Goal: Transaction & Acquisition: Purchase product/service

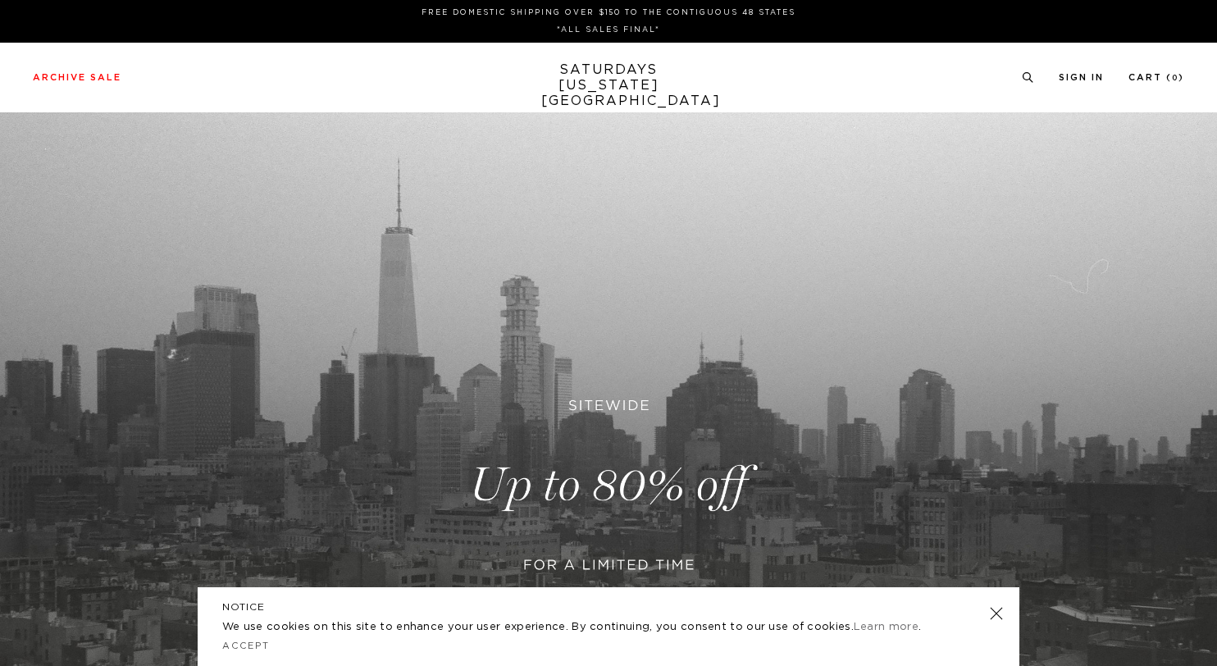
click at [589, 489] on link at bounding box center [608, 484] width 1217 height 745
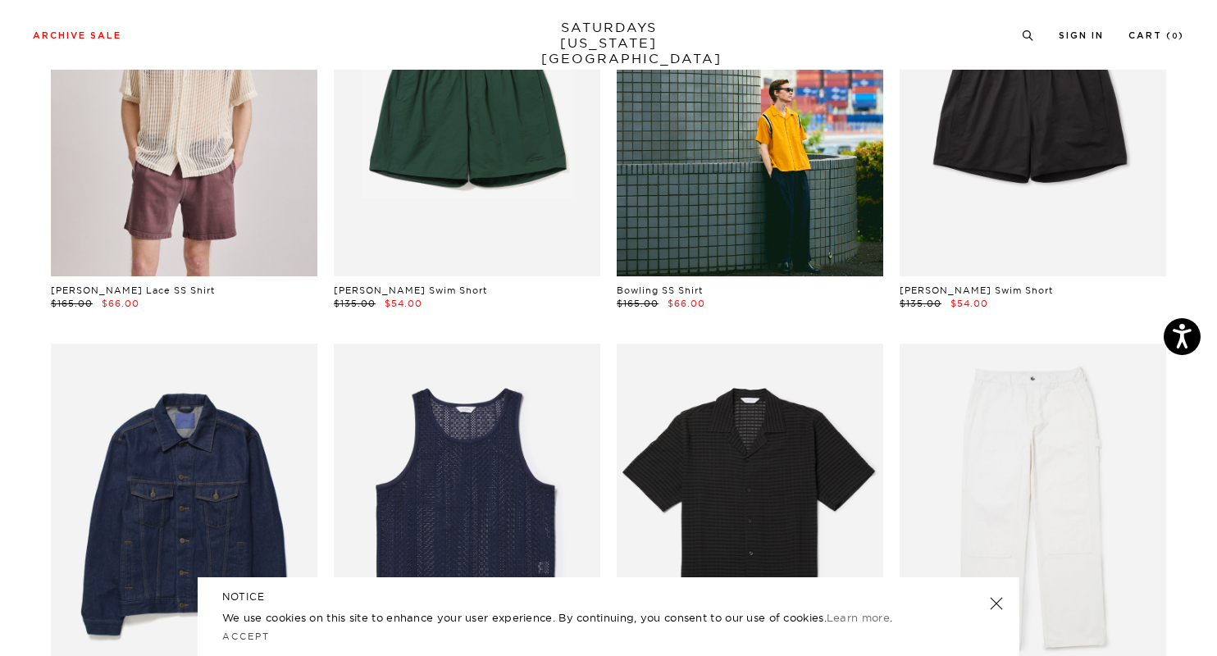
scroll to position [871, 0]
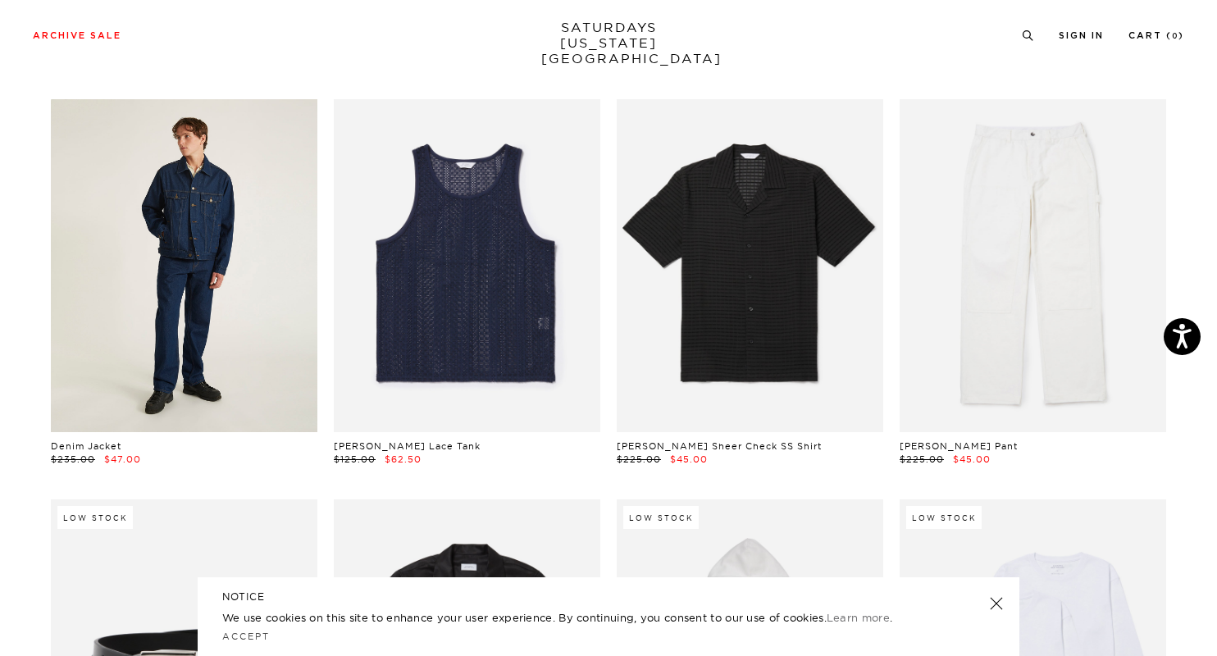
click at [225, 318] on link at bounding box center [184, 265] width 266 height 333
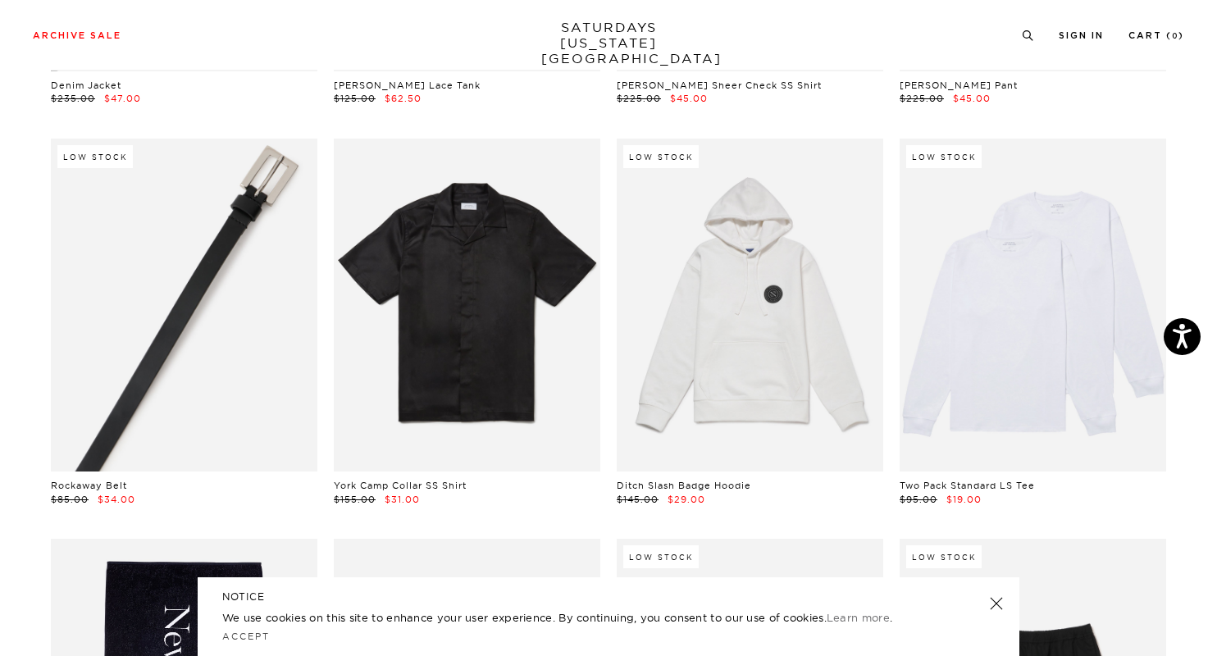
scroll to position [1227, 0]
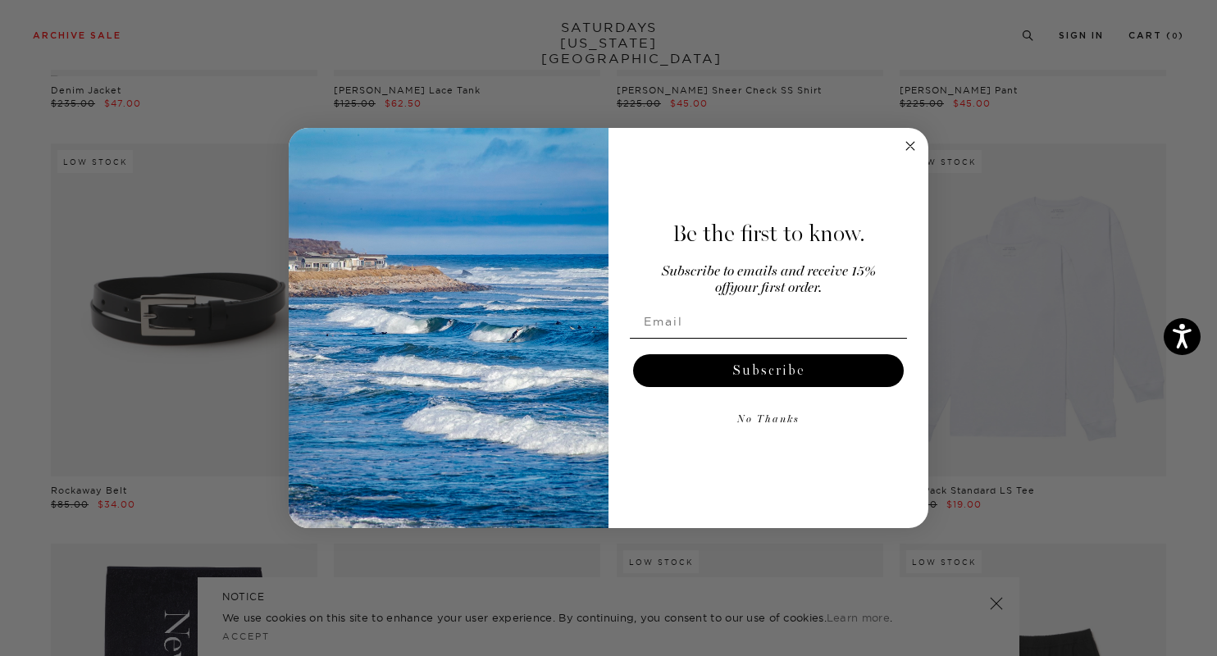
click at [906, 142] on icon "Close dialog" at bounding box center [910, 146] width 8 height 8
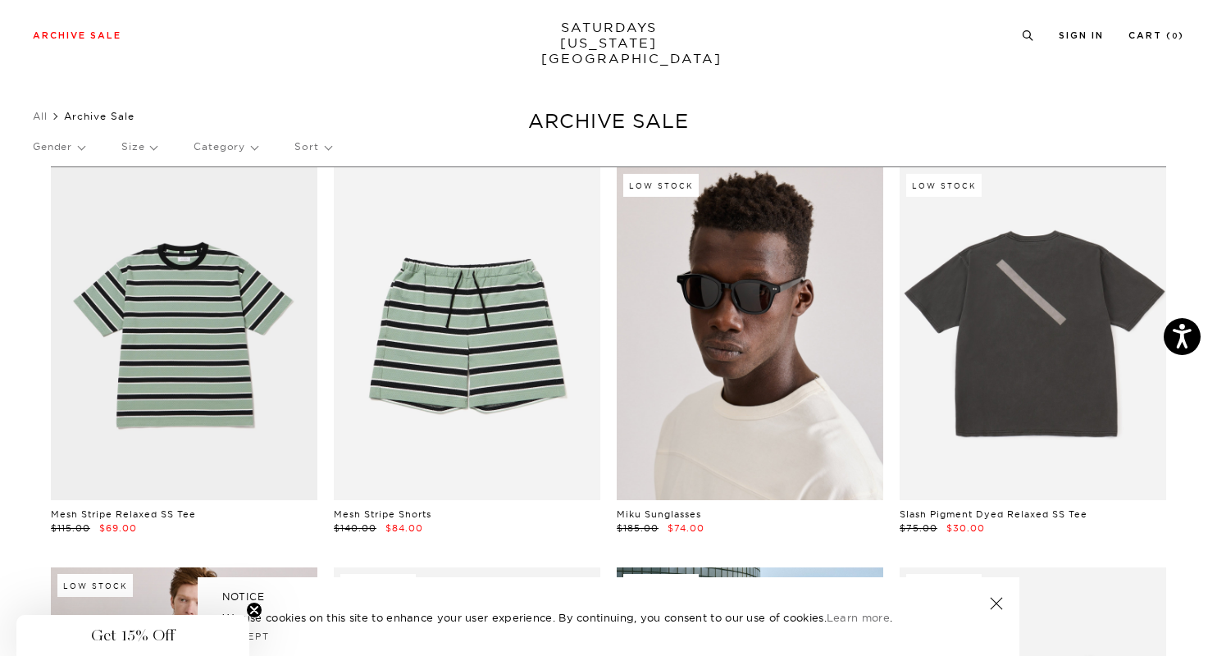
scroll to position [0, 0]
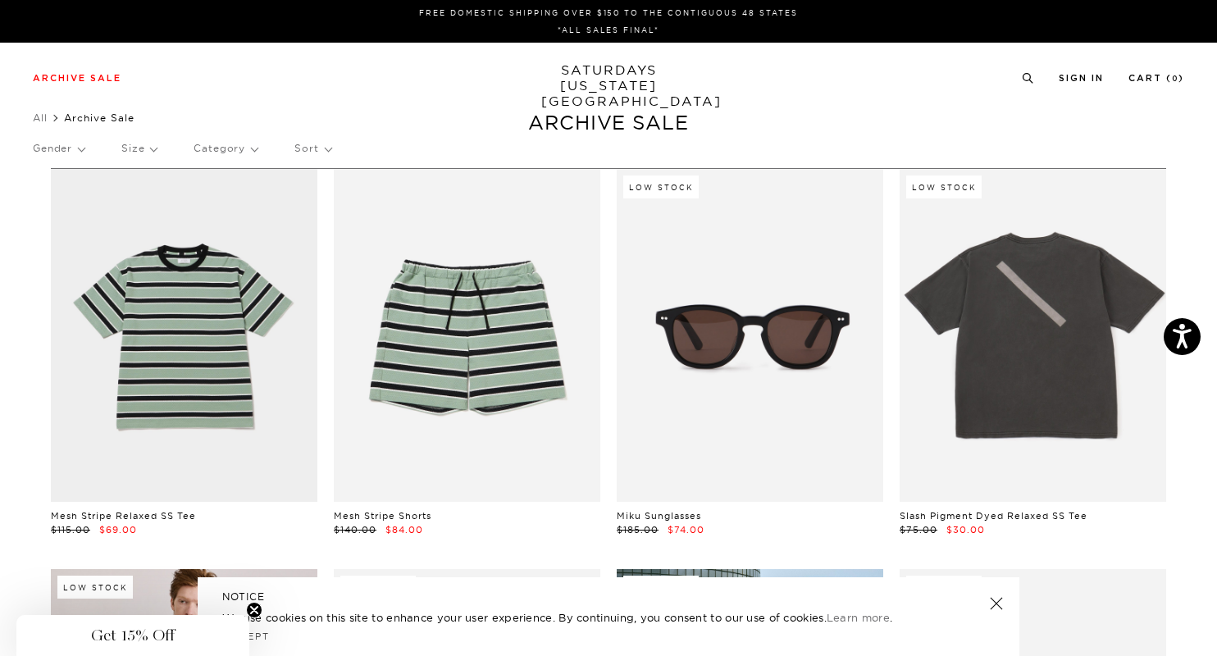
click at [130, 146] on p "Size" at bounding box center [138, 149] width 35 height 38
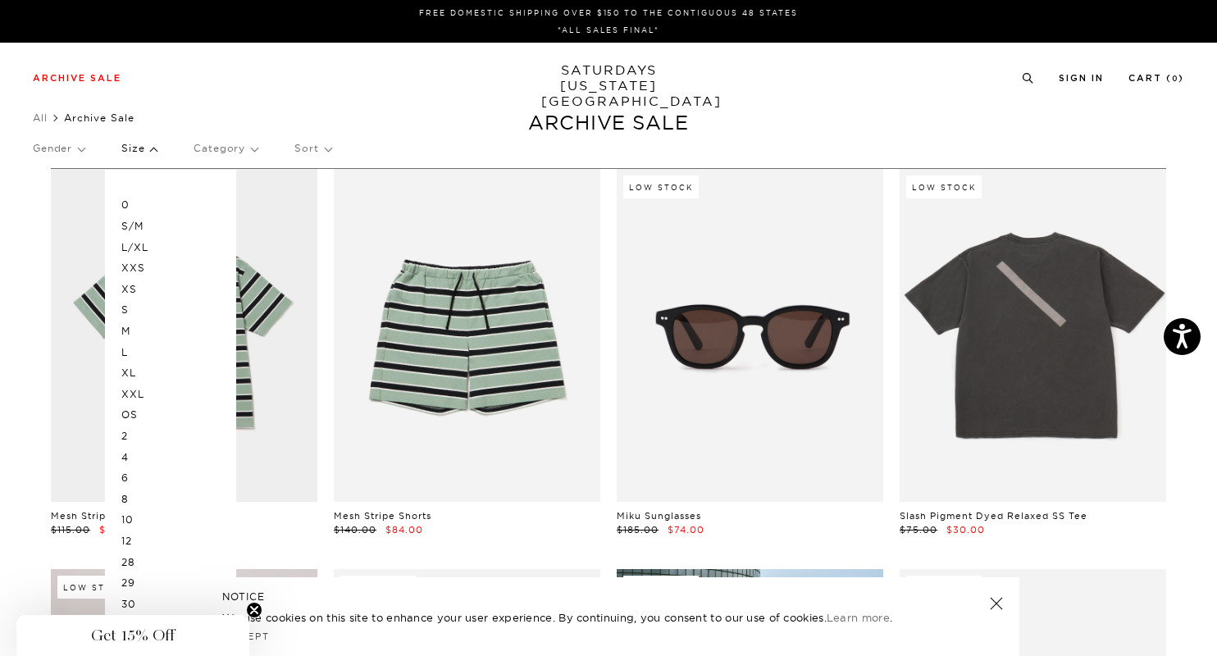
click at [127, 332] on p "M" at bounding box center [170, 331] width 98 height 21
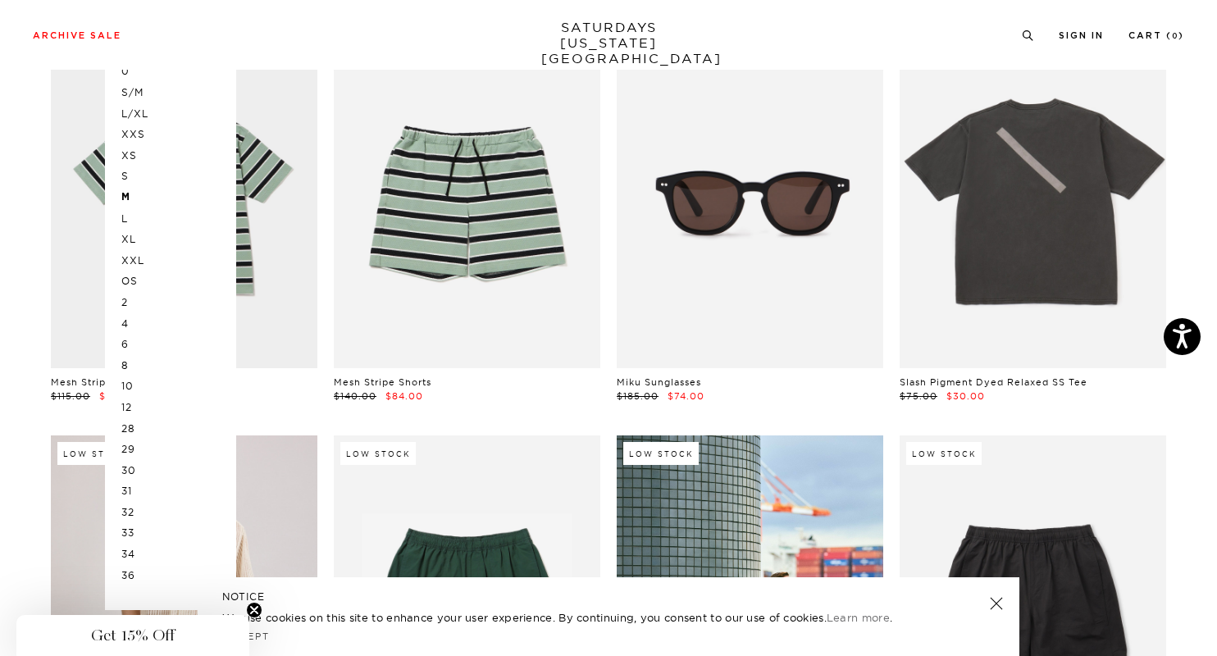
scroll to position [135, 0]
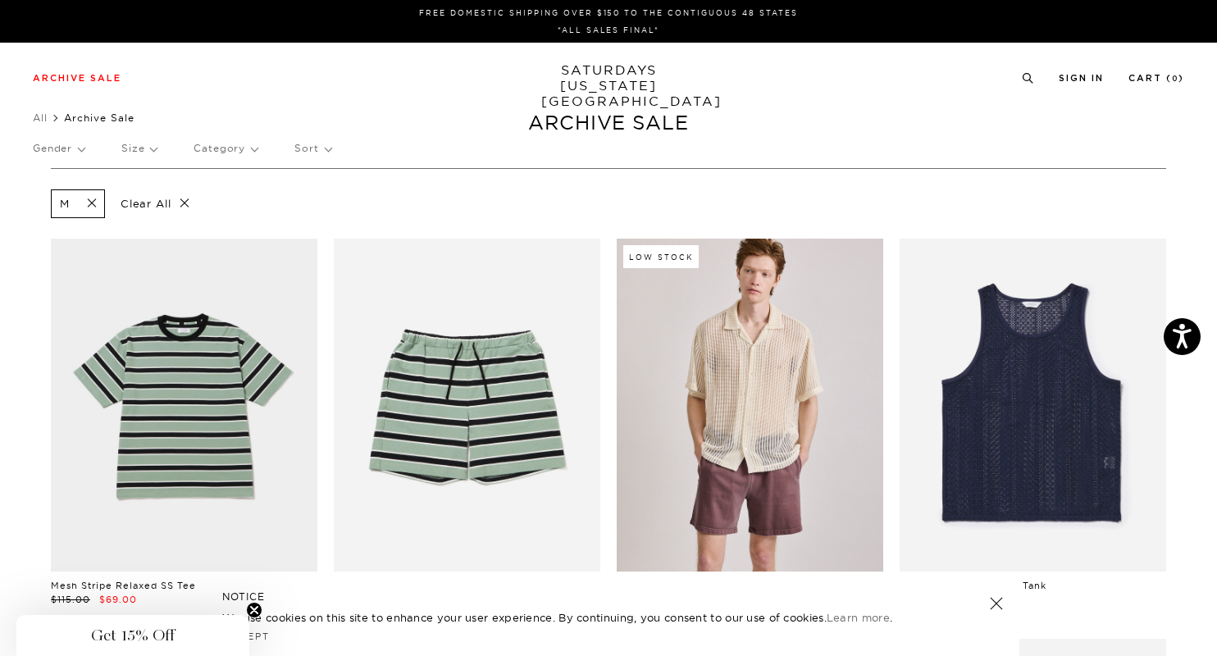
click at [83, 153] on p "Gender" at bounding box center [59, 149] width 52 height 38
click at [48, 205] on p "Mens" at bounding box center [82, 204] width 98 height 21
click at [619, 76] on link "SATURDAYS NEW YORK CITY" at bounding box center [608, 85] width 135 height 47
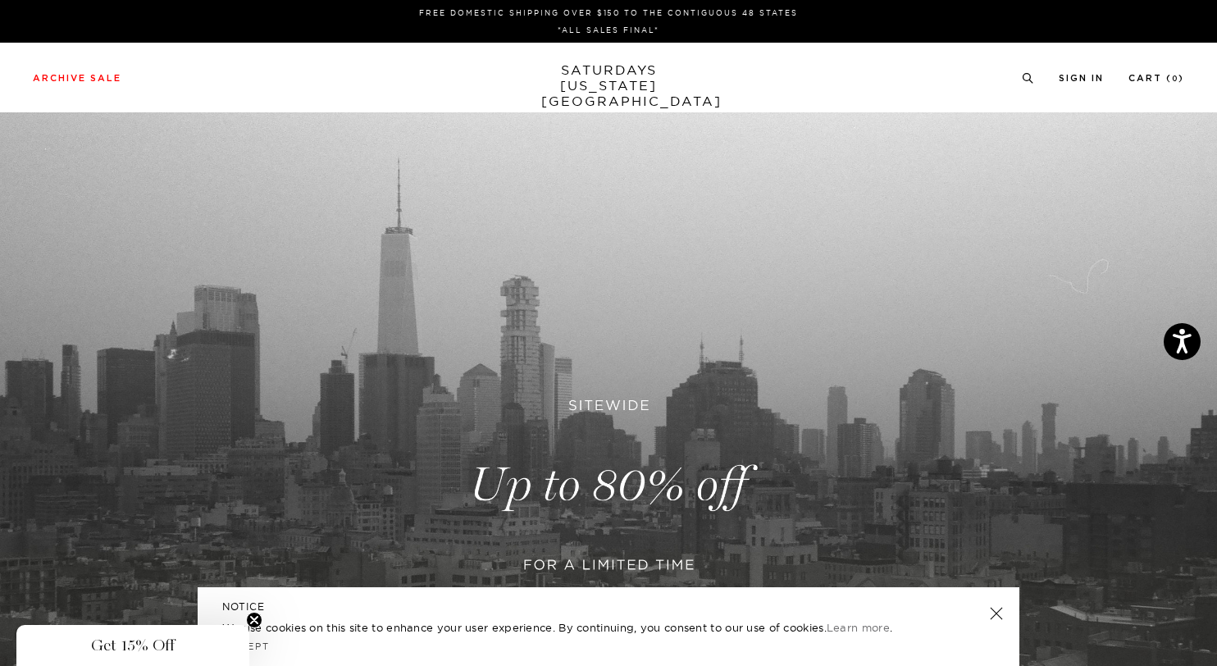
click at [254, 613] on circle "Close teaser" at bounding box center [255, 620] width 16 height 16
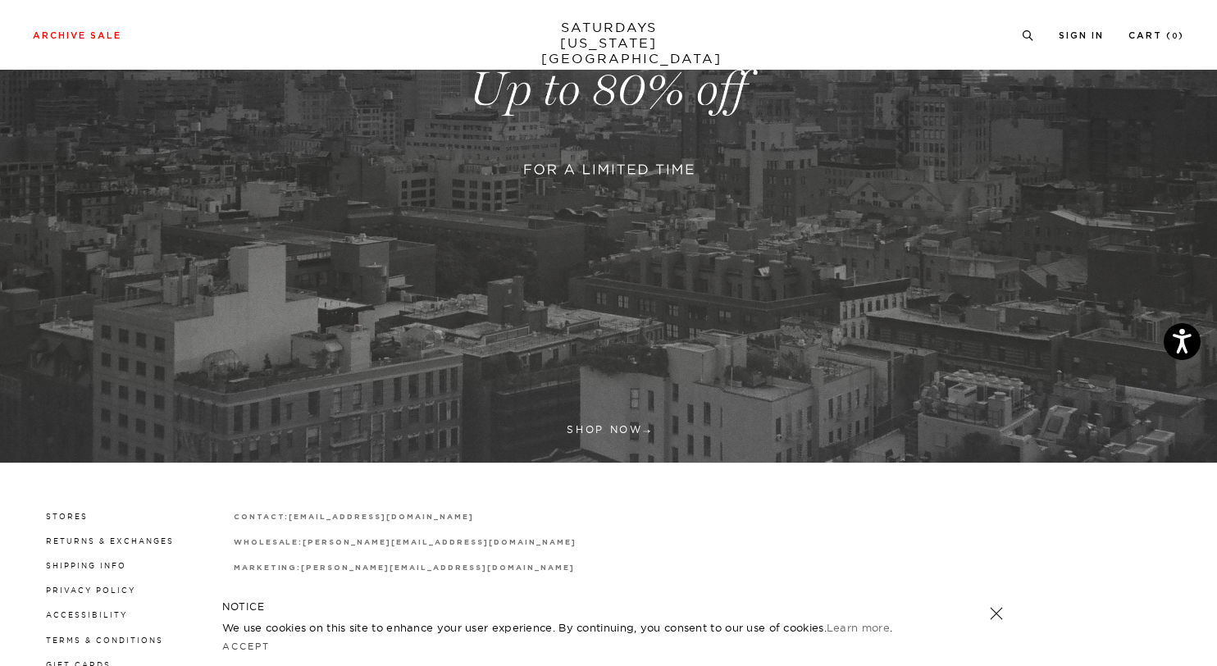
scroll to position [446, 0]
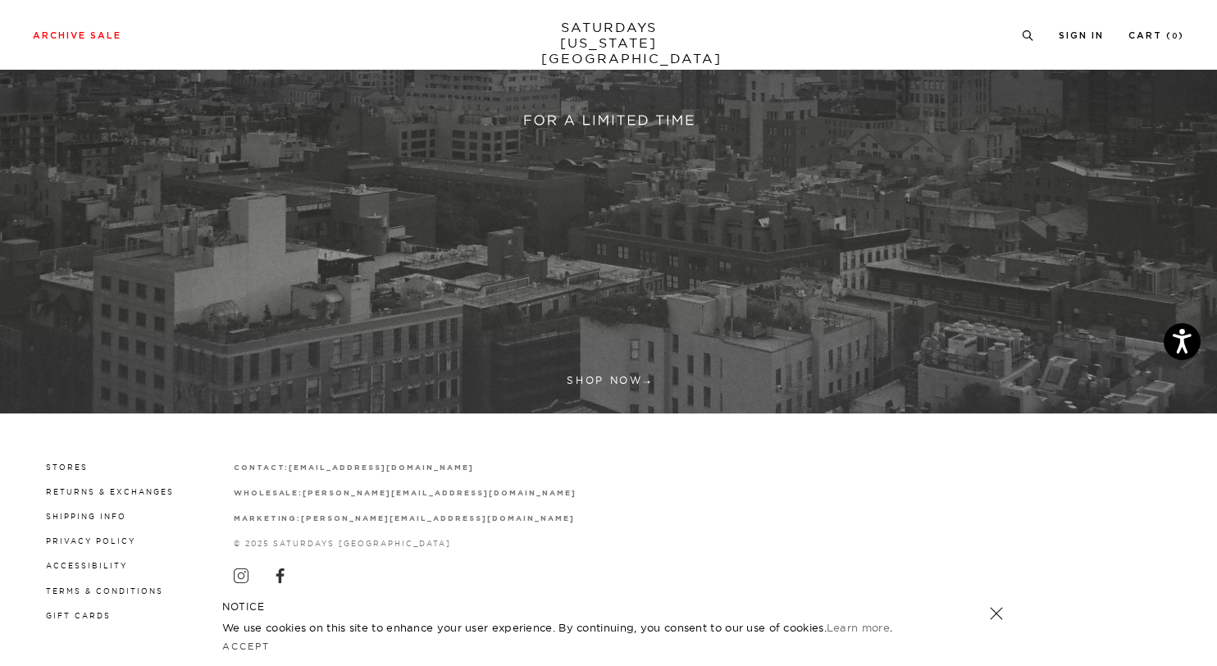
click at [626, 376] on link at bounding box center [608, 40] width 1217 height 745
